Goal: Task Accomplishment & Management: Manage account settings

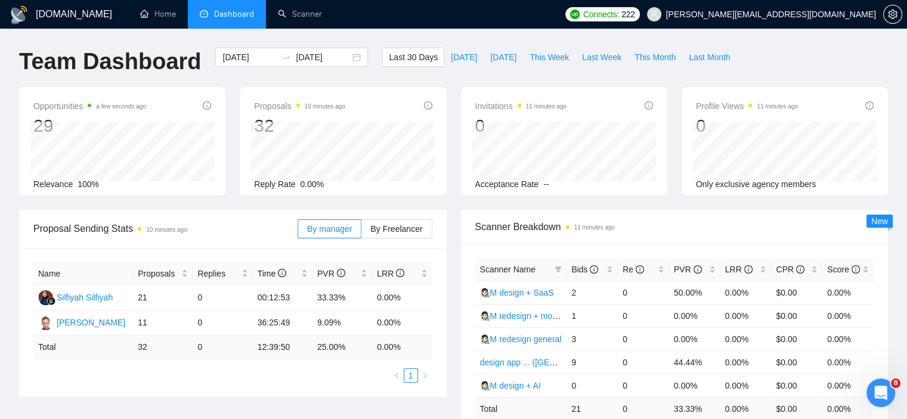
drag, startPoint x: 0, startPoint y: 0, endPoint x: 27, endPoint y: 2, distance: 26.9
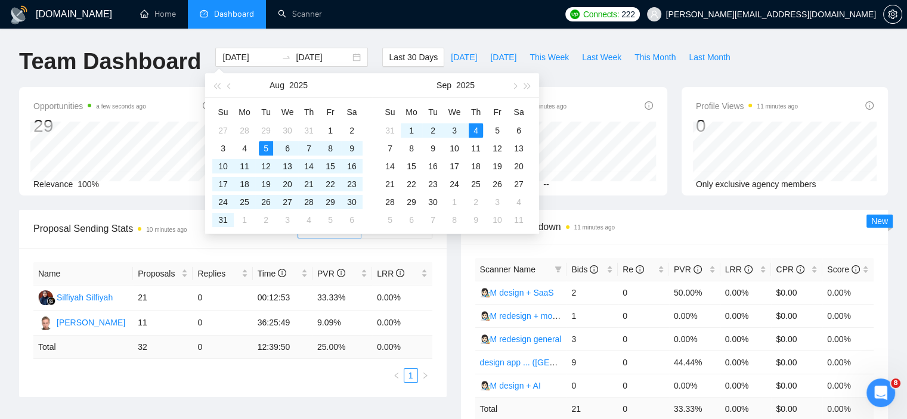
click at [165, 258] on div "Name Proposals Replies Time PVR LRR Silfiyah Silfiyah 21 0 00:12:53 33.33% 0.00…" at bounding box center [233, 322] width 428 height 149
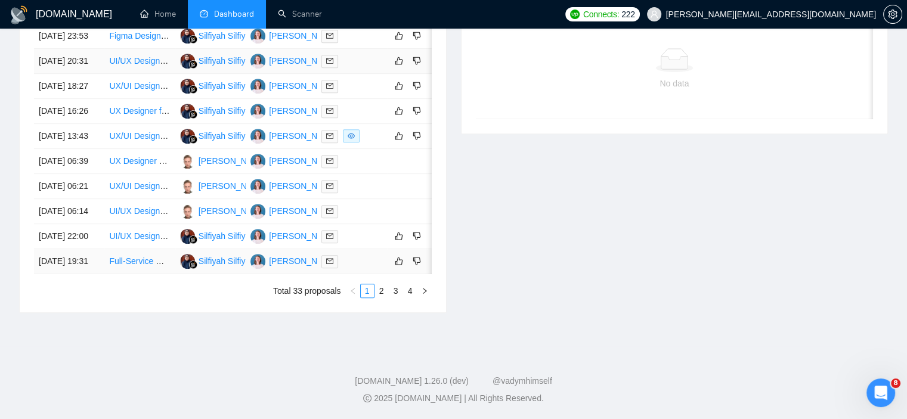
scroll to position [579, 0]
click at [381, 298] on link "2" at bounding box center [381, 290] width 13 height 13
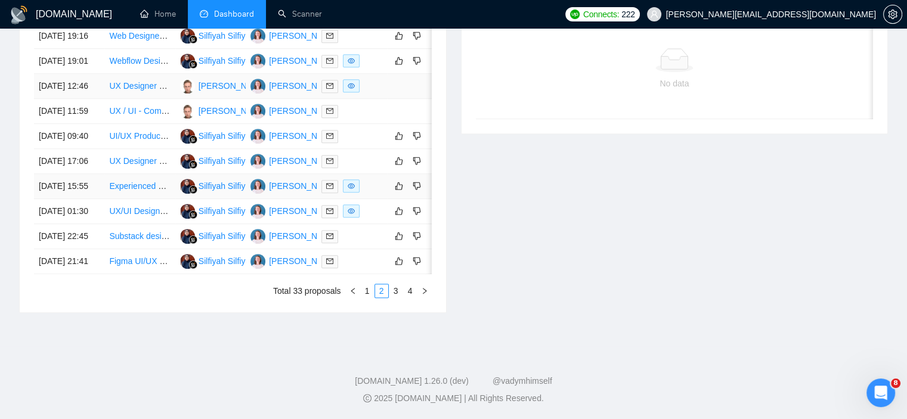
scroll to position [584, 0]
click at [397, 298] on link "3" at bounding box center [395, 290] width 13 height 13
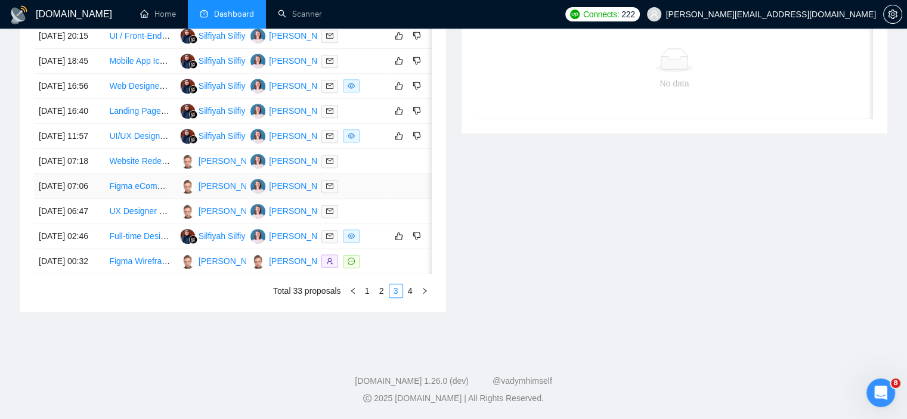
scroll to position [562, 0]
click at [406, 298] on link "4" at bounding box center [410, 290] width 13 height 13
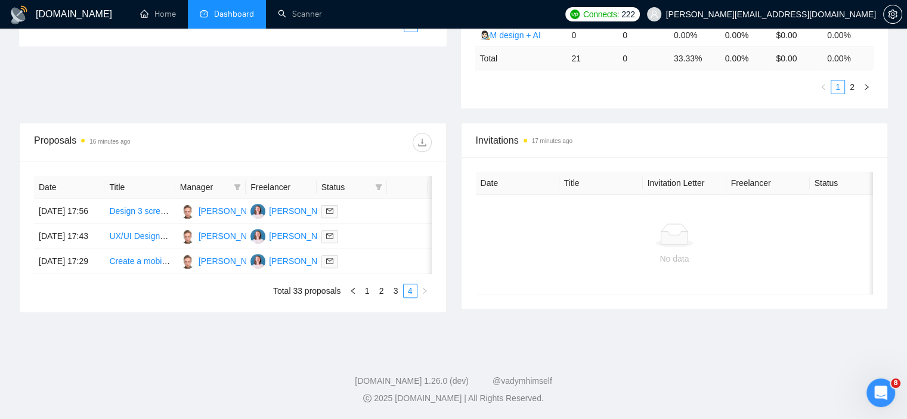
scroll to position [391, 0]
click at [365, 287] on link "1" at bounding box center [367, 290] width 13 height 13
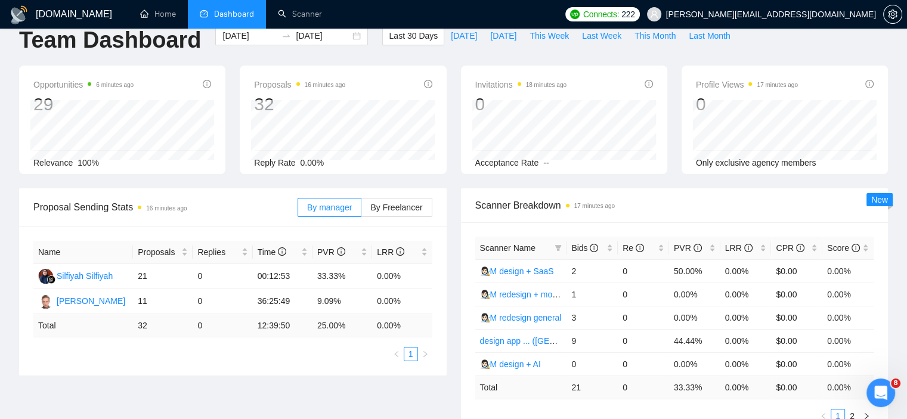
scroll to position [0, 0]
